Goal: Use online tool/utility: Utilize a website feature to perform a specific function

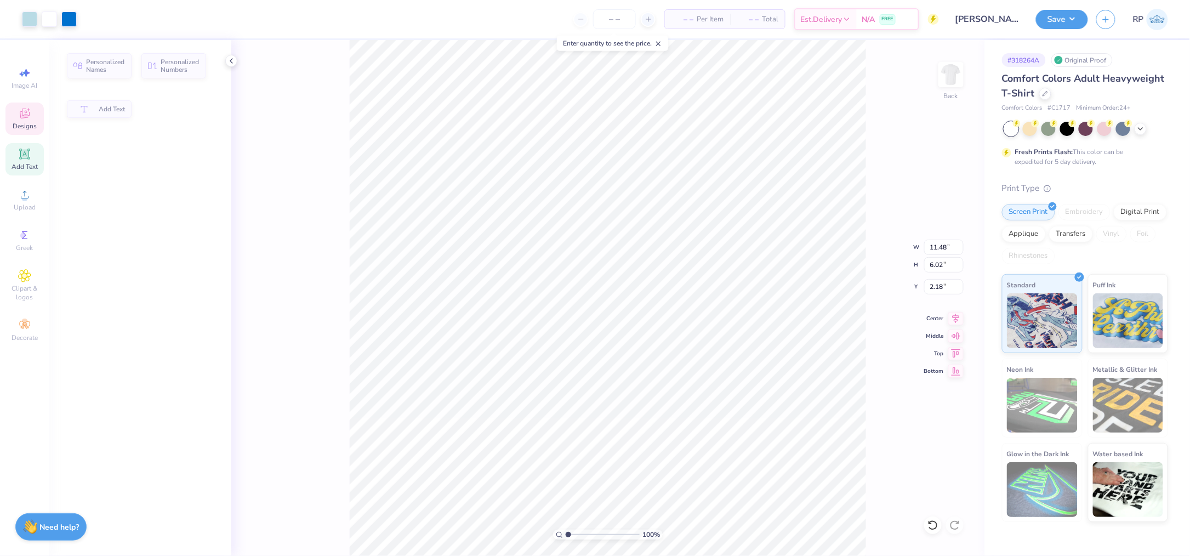
click at [28, 119] on icon at bounding box center [24, 113] width 13 height 13
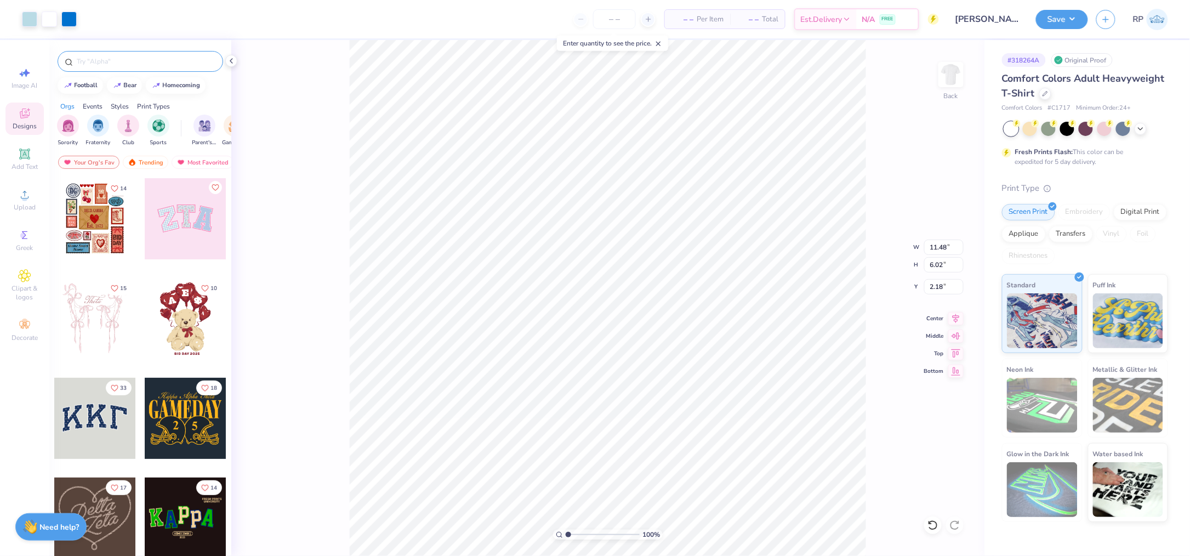
click at [126, 60] on input "text" at bounding box center [146, 61] width 140 height 11
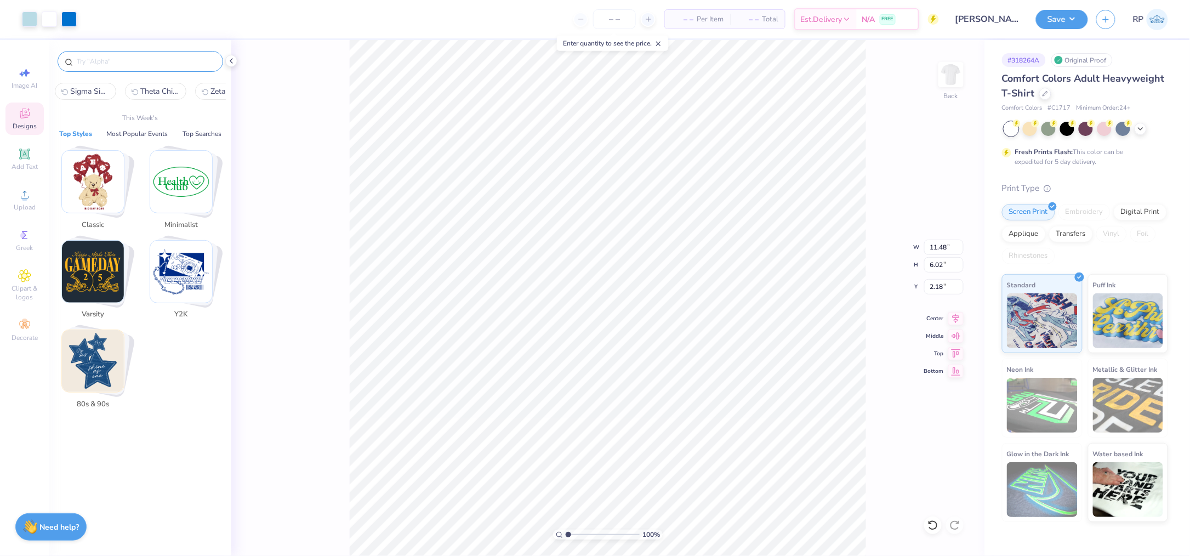
paste input "Alpha Phi Groovy Text and Cheetah Patterned Stars in Pink Bid Day Shirt"
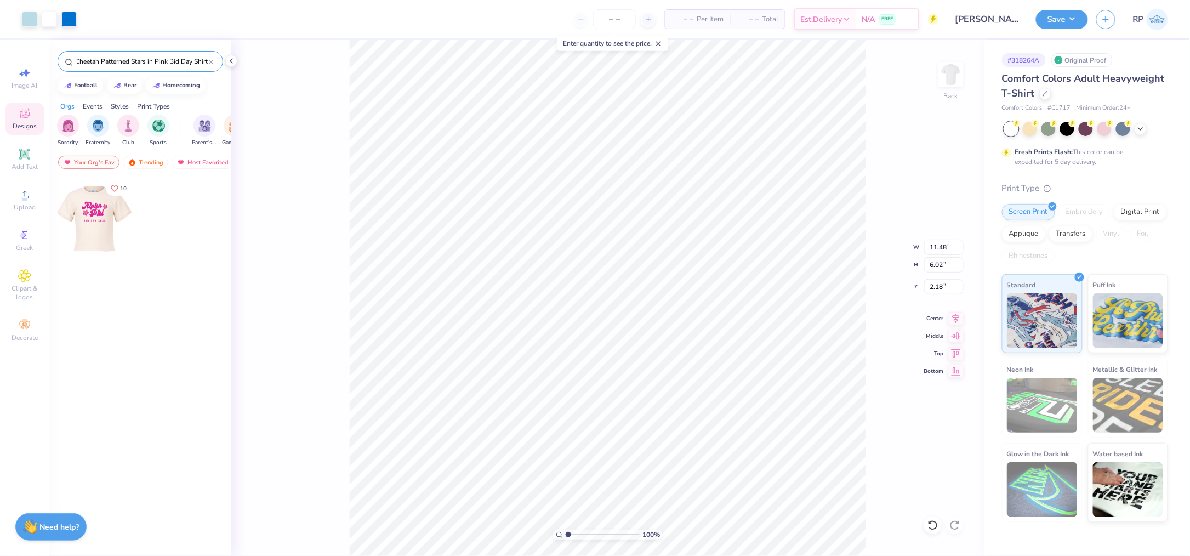
type input "Alpha Phi Groovy Text and Cheetah Patterned Stars in Pink Bid Day Shirt"
click at [100, 220] on div at bounding box center [94, 218] width 81 height 81
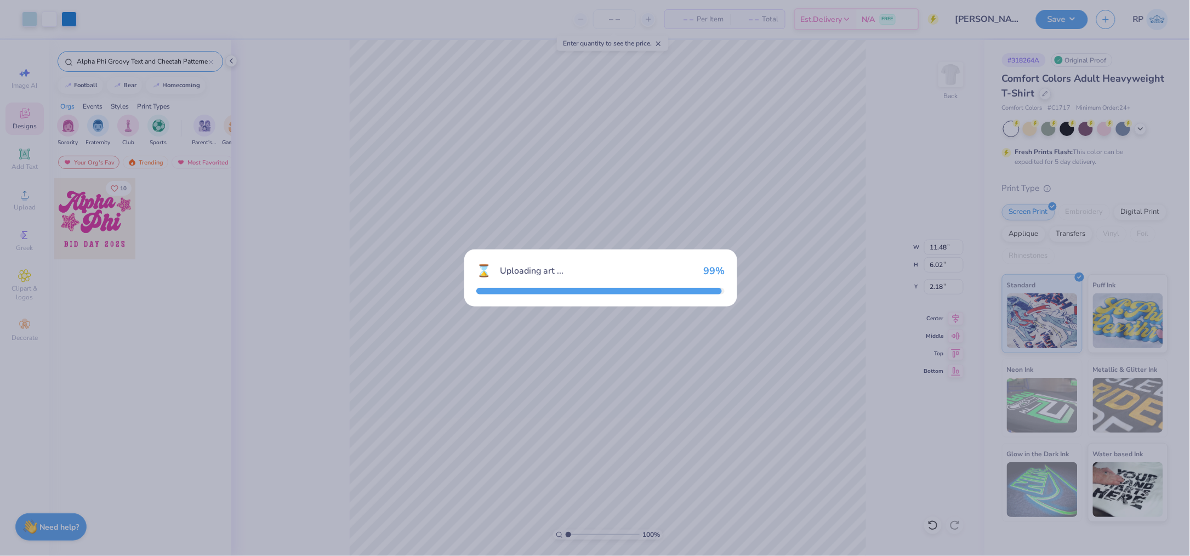
type input "10.33"
type input "7.92"
type input "3.00"
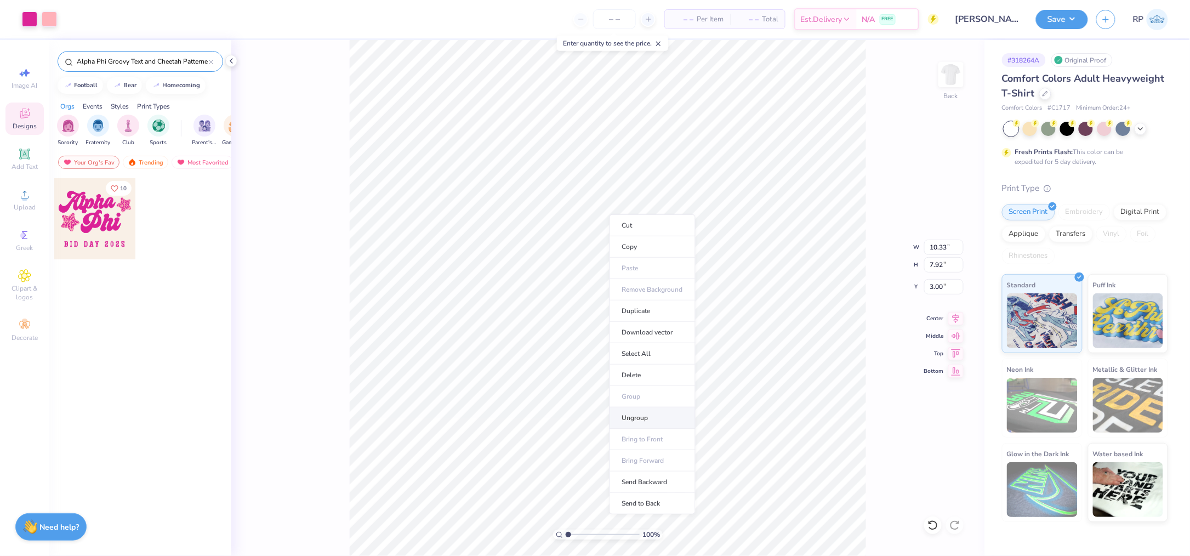
click at [641, 416] on li "Ungroup" at bounding box center [652, 417] width 86 height 21
type input "11.83"
